Goal: Transaction & Acquisition: Purchase product/service

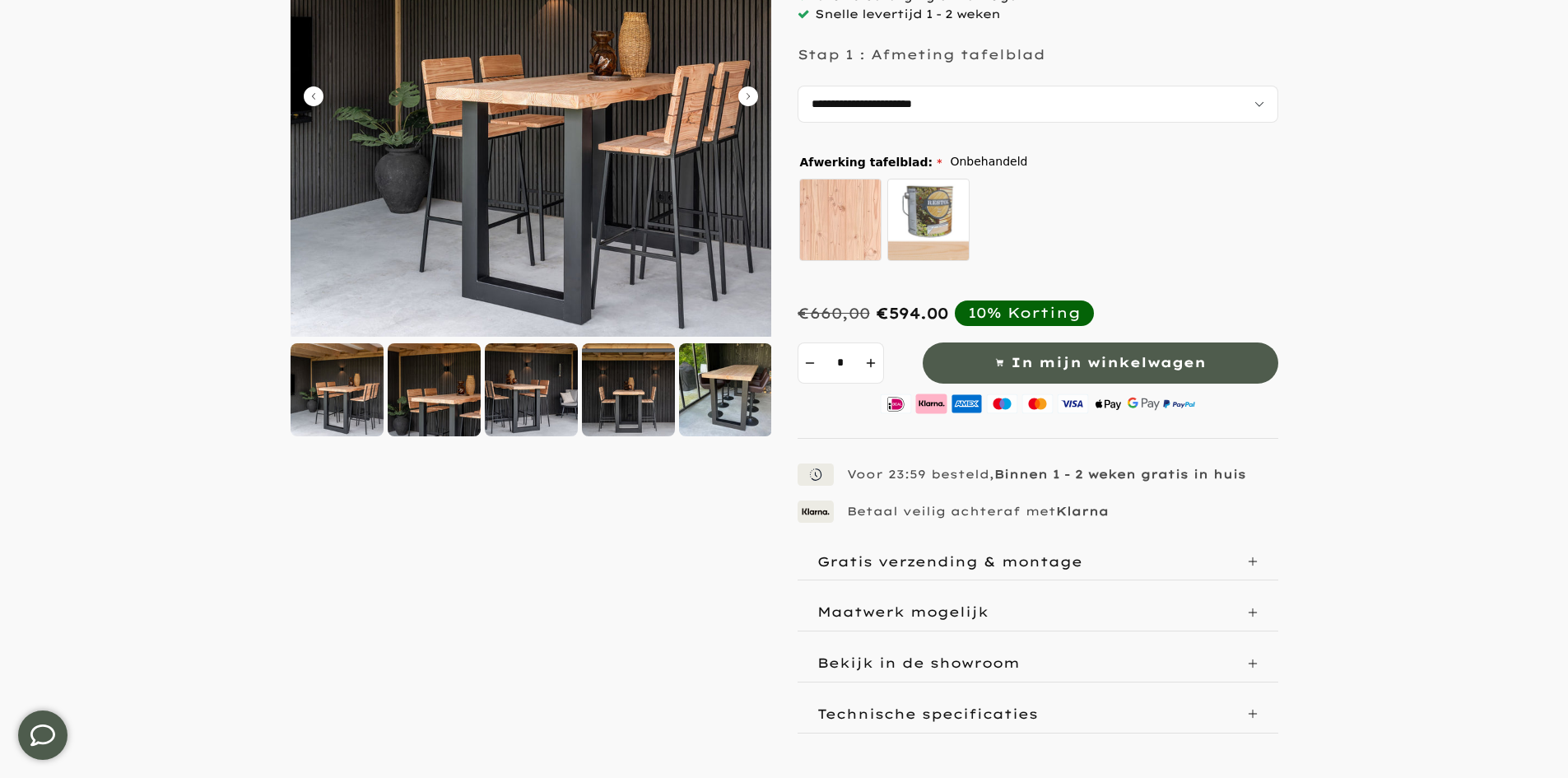
scroll to position [411, 0]
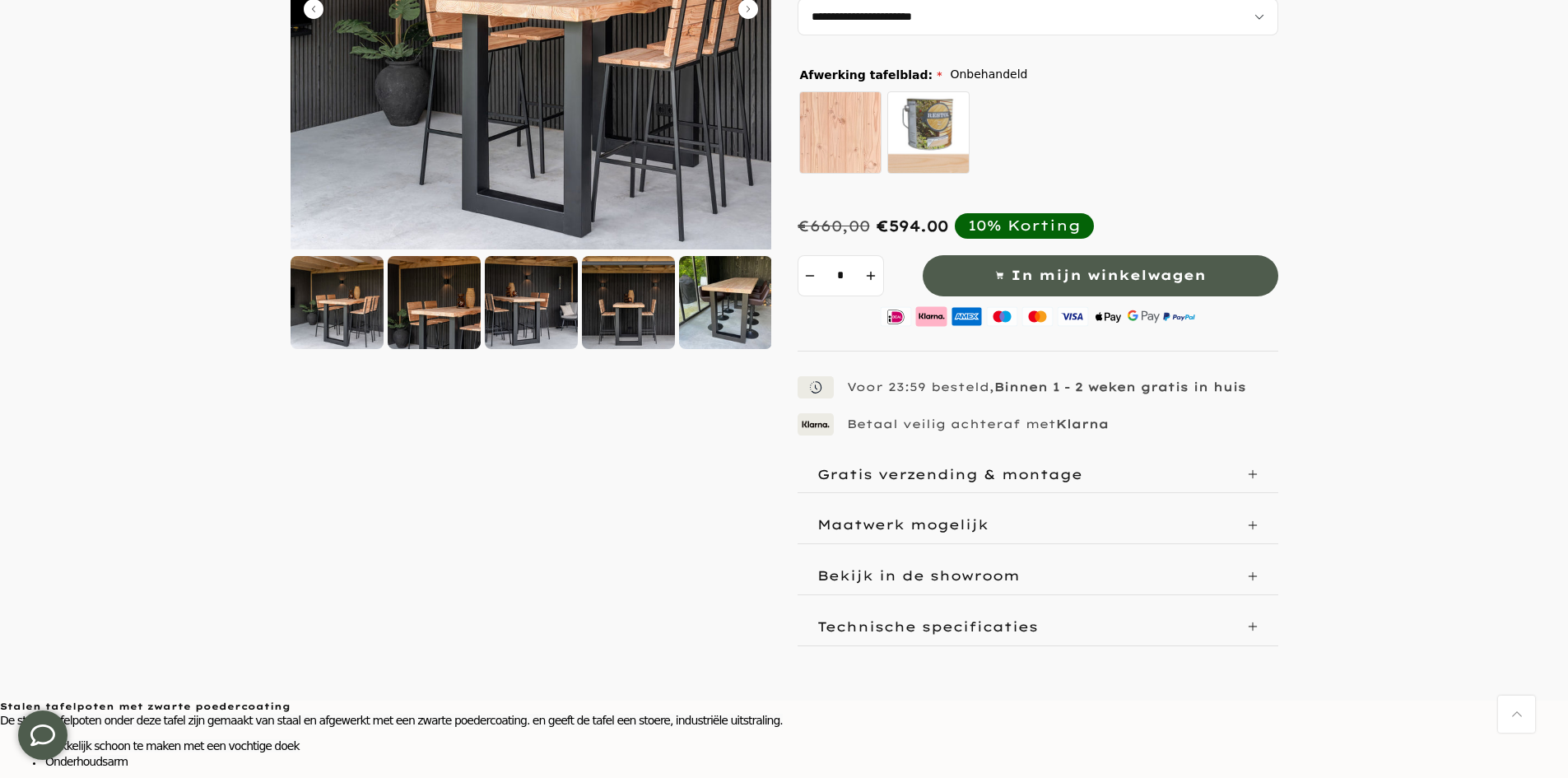
click at [530, 308] on div at bounding box center [531, 302] width 93 height 93
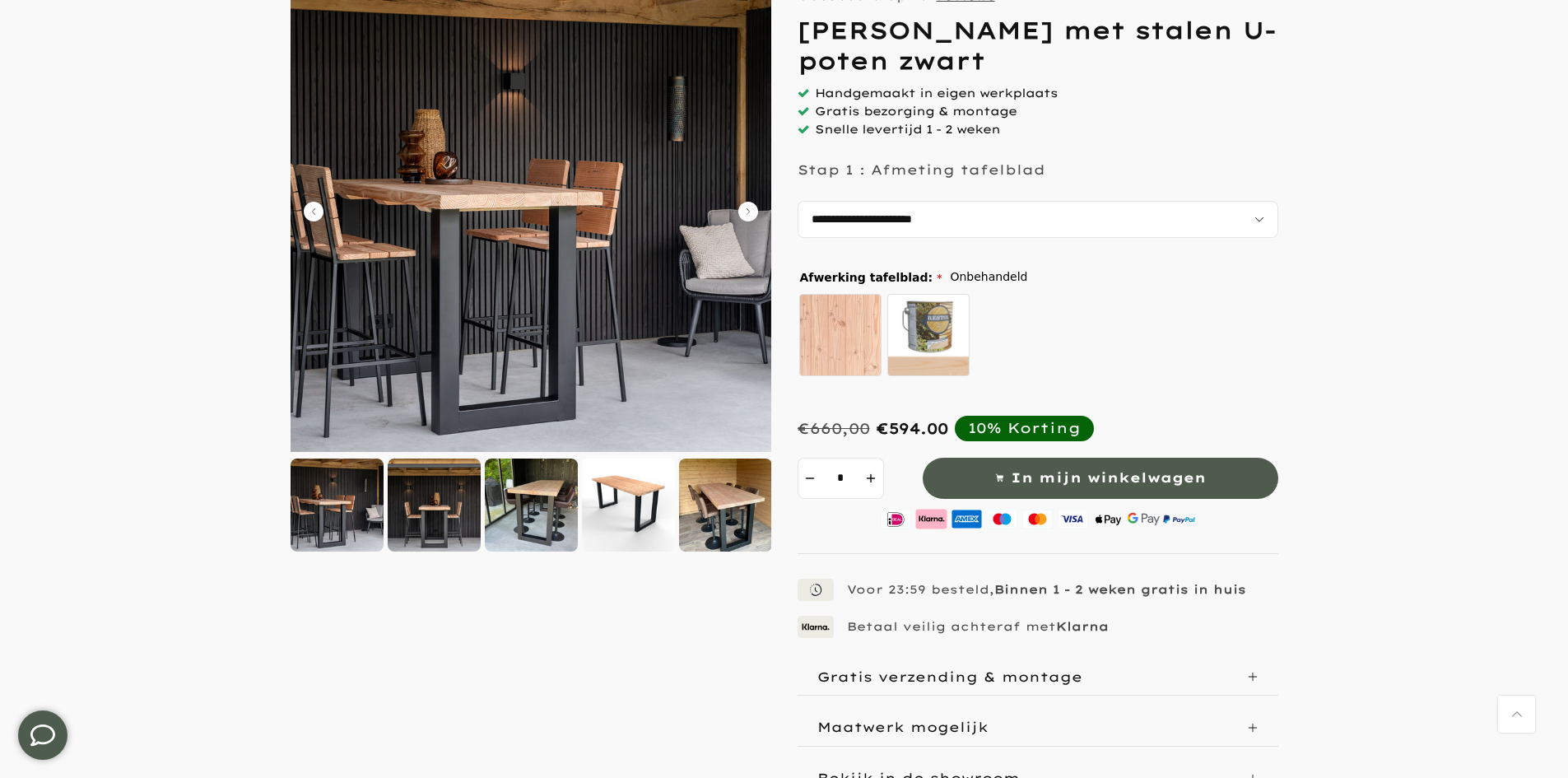
scroll to position [165, 0]
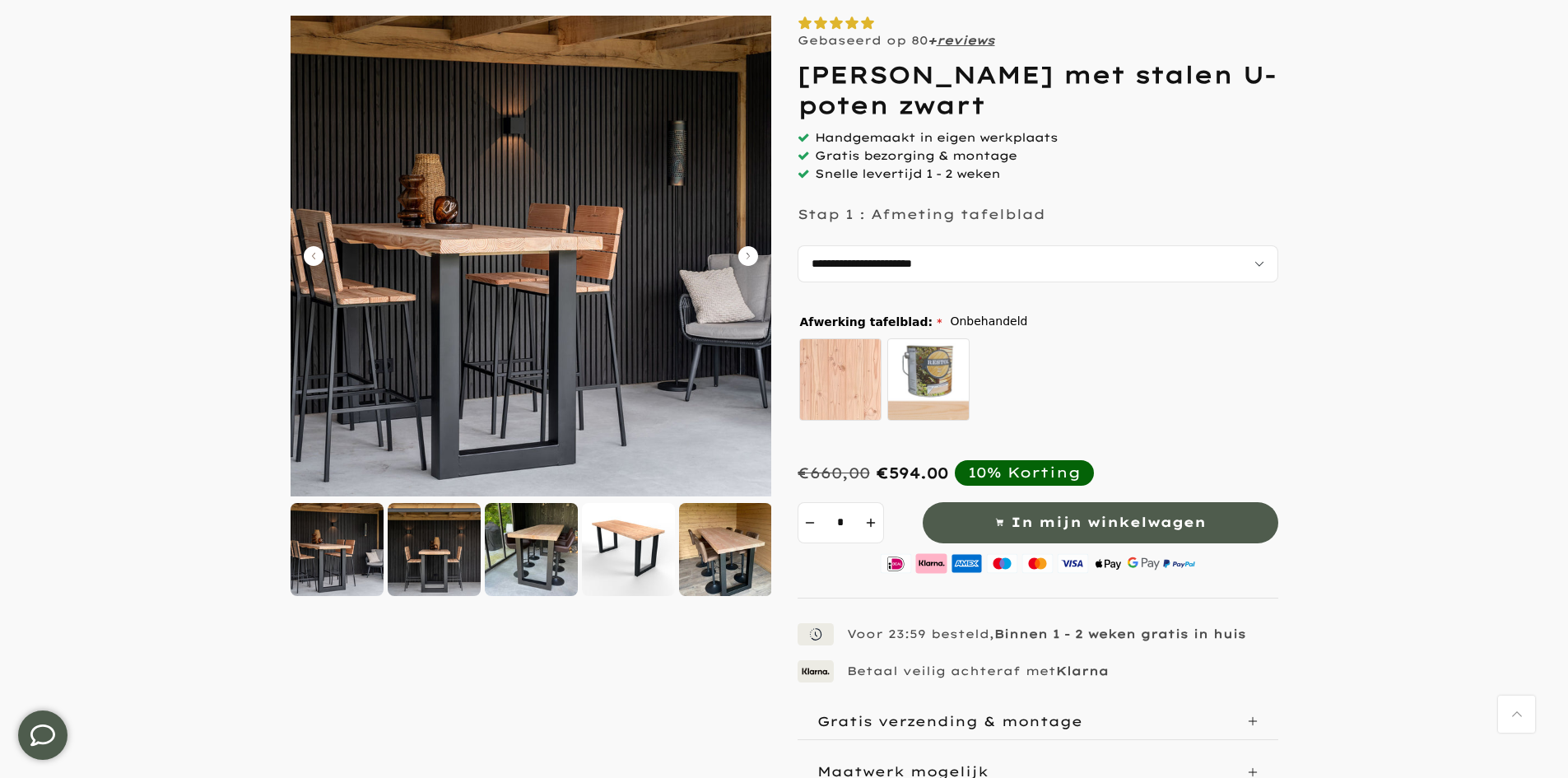
click at [722, 558] on div at bounding box center [726, 549] width 93 height 93
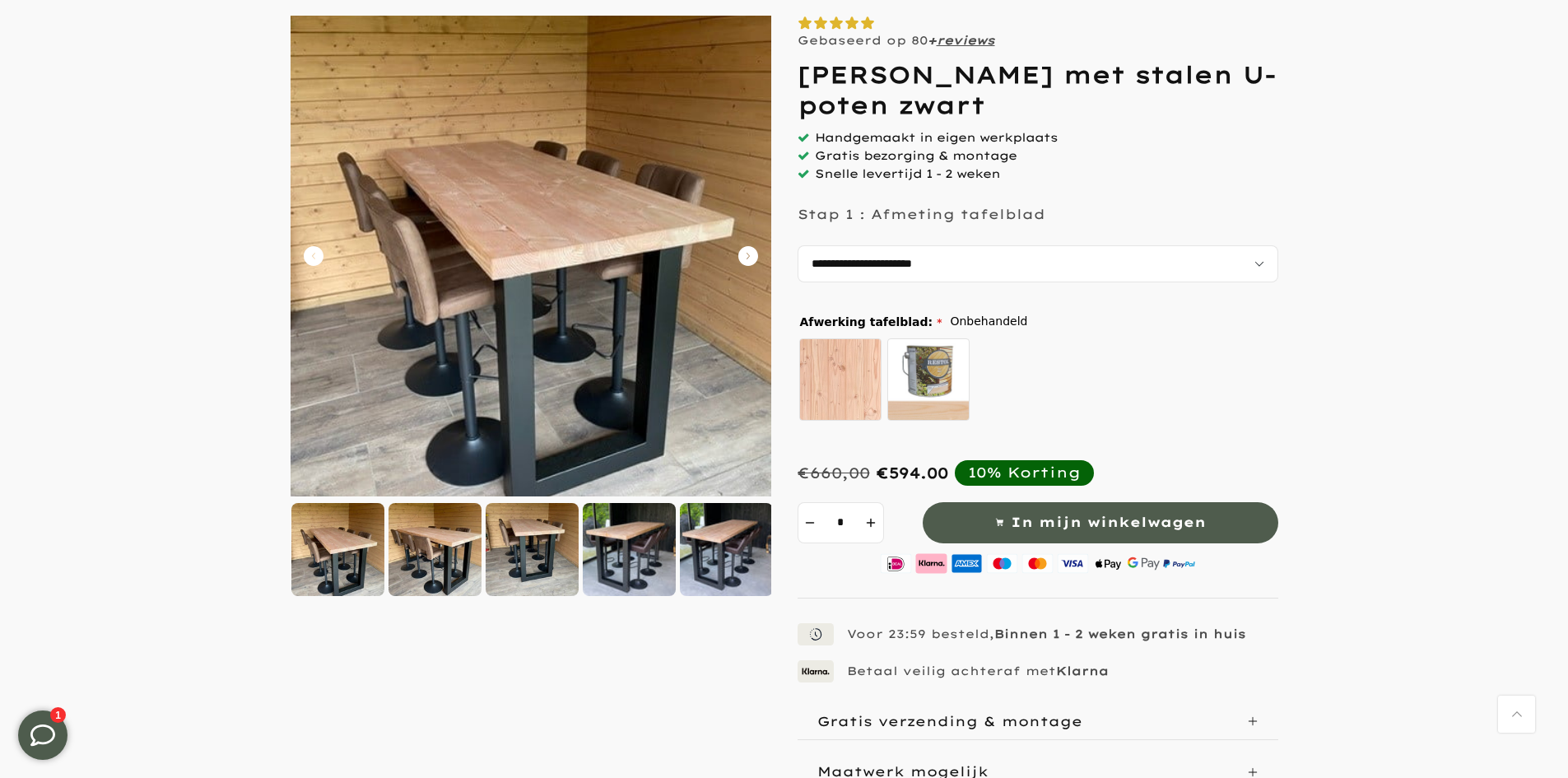
click at [747, 255] on icon "Carousel Next Arrow" at bounding box center [748, 256] width 19 height 19
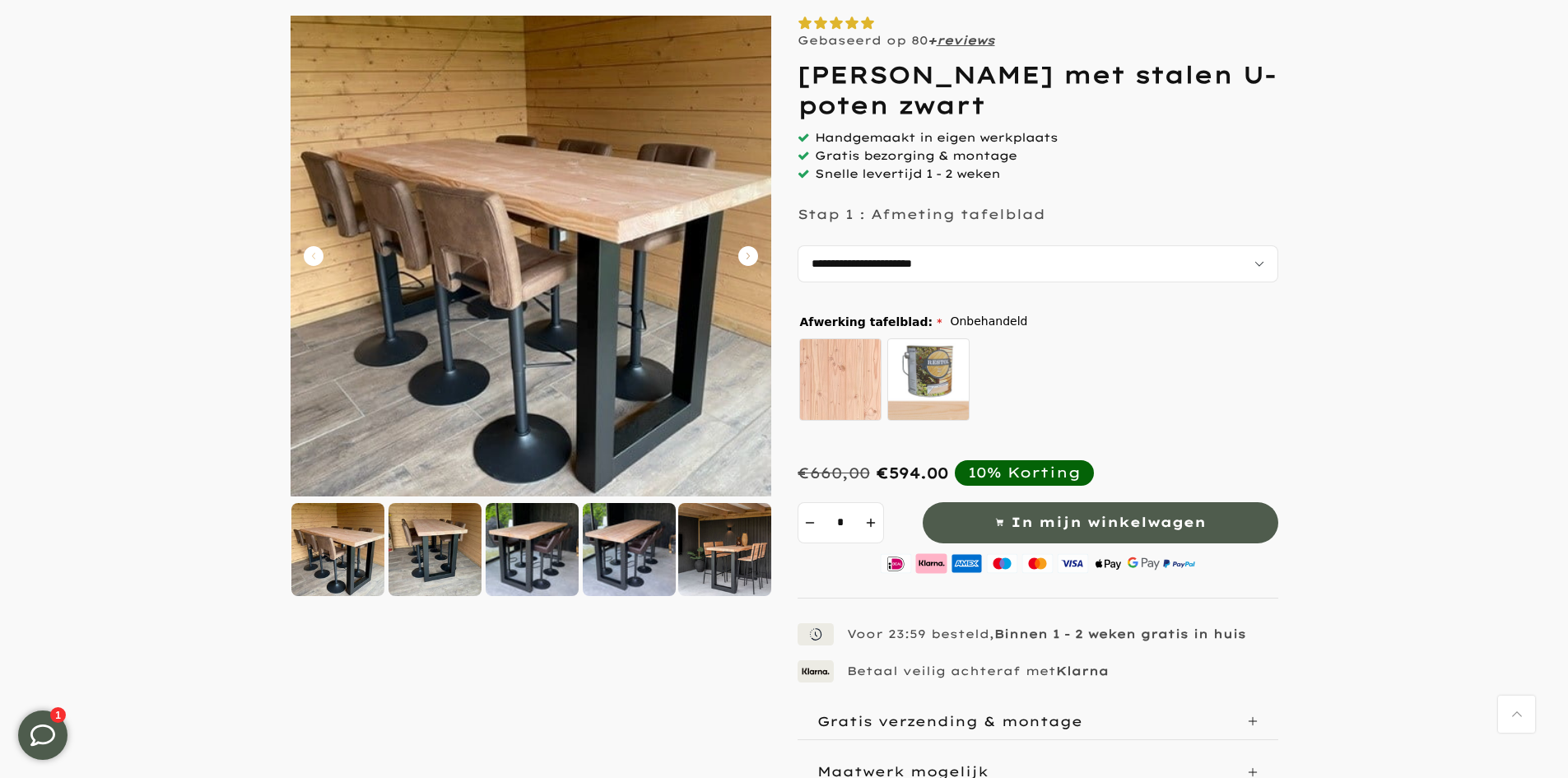
click at [747, 255] on icon "Carousel Next Arrow" at bounding box center [748, 256] width 19 height 19
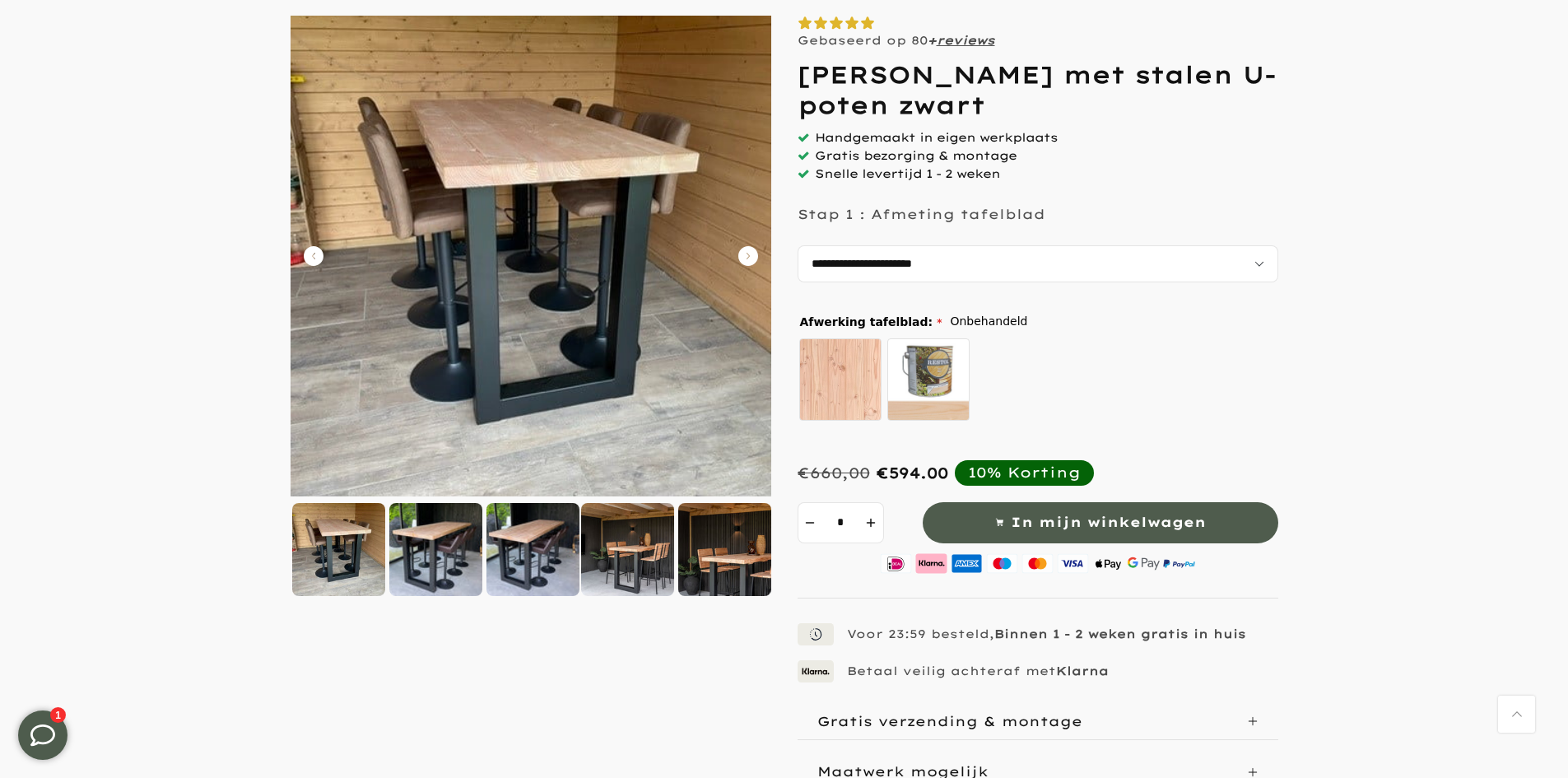
click at [747, 256] on icon "Carousel Next Arrow" at bounding box center [748, 256] width 19 height 19
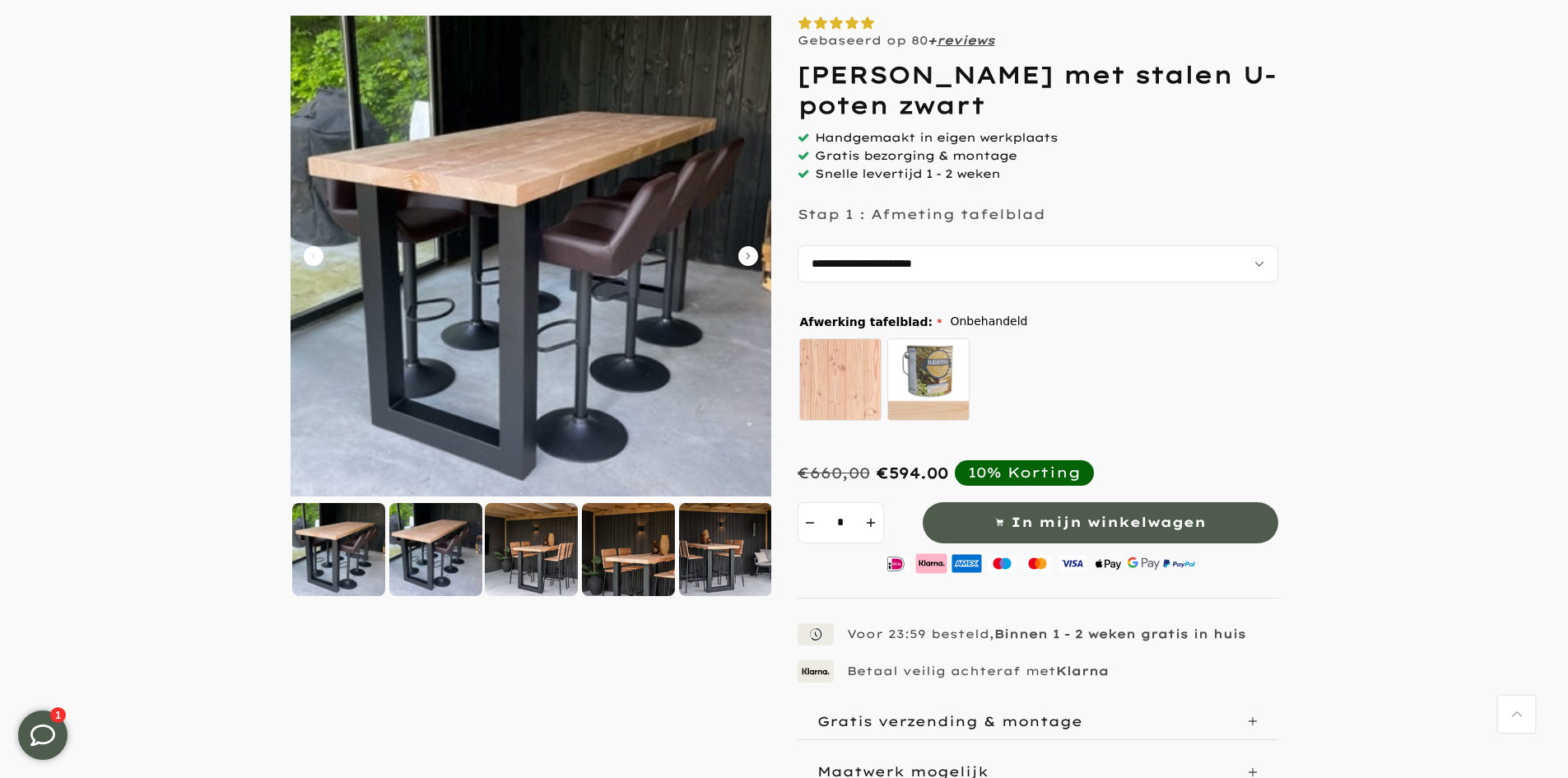
click at [747, 256] on icon "Carousel Next Arrow" at bounding box center [748, 256] width 19 height 19
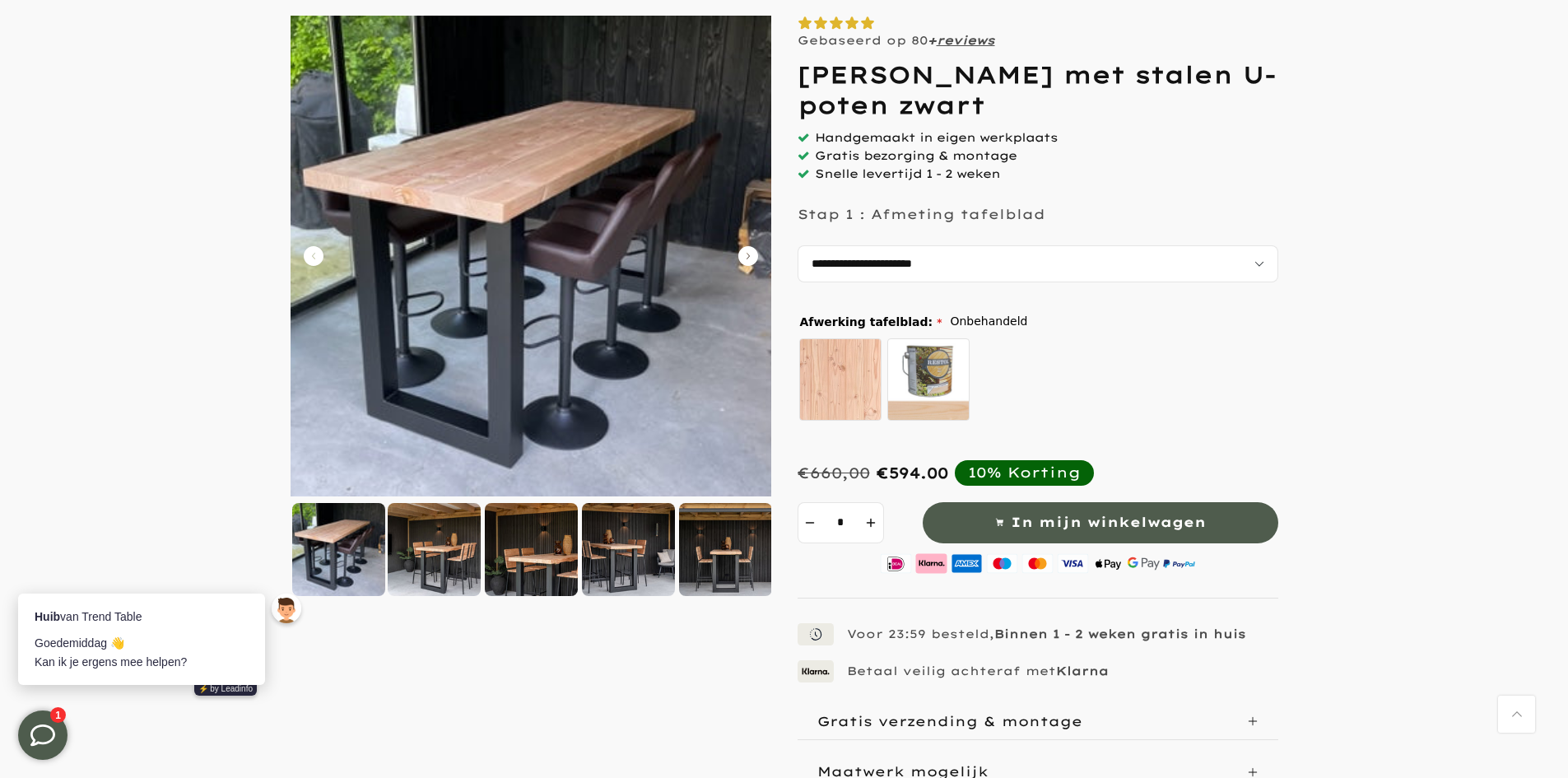
scroll to position [0, 0]
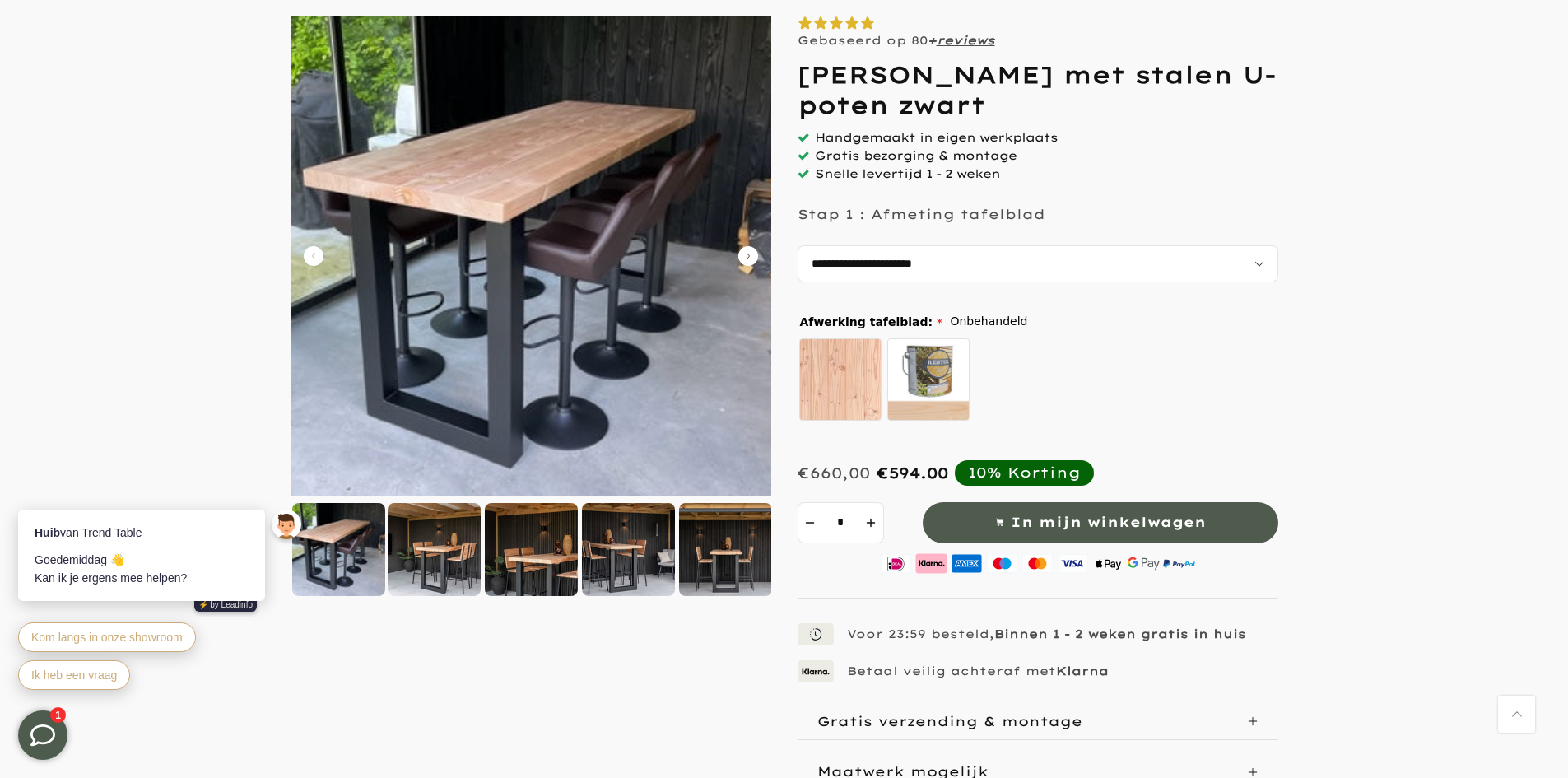
click at [1278, 146] on form at bounding box center [784, 454] width 1535 height 877
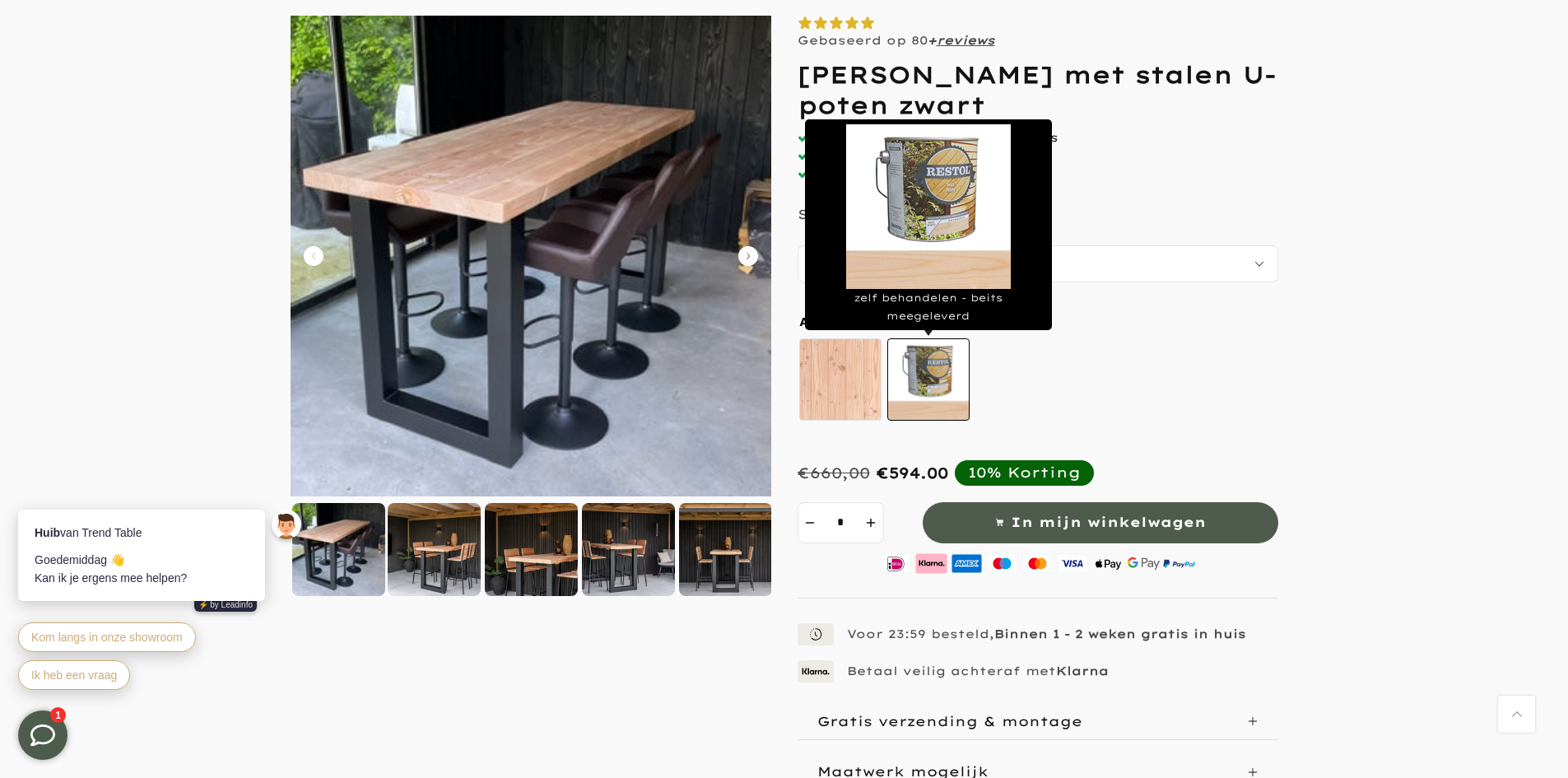
click at [912, 371] on label "zelf behandelen - beits meegeleverd" at bounding box center [928, 378] width 82 height 82
